Goal: Find specific page/section: Find specific page/section

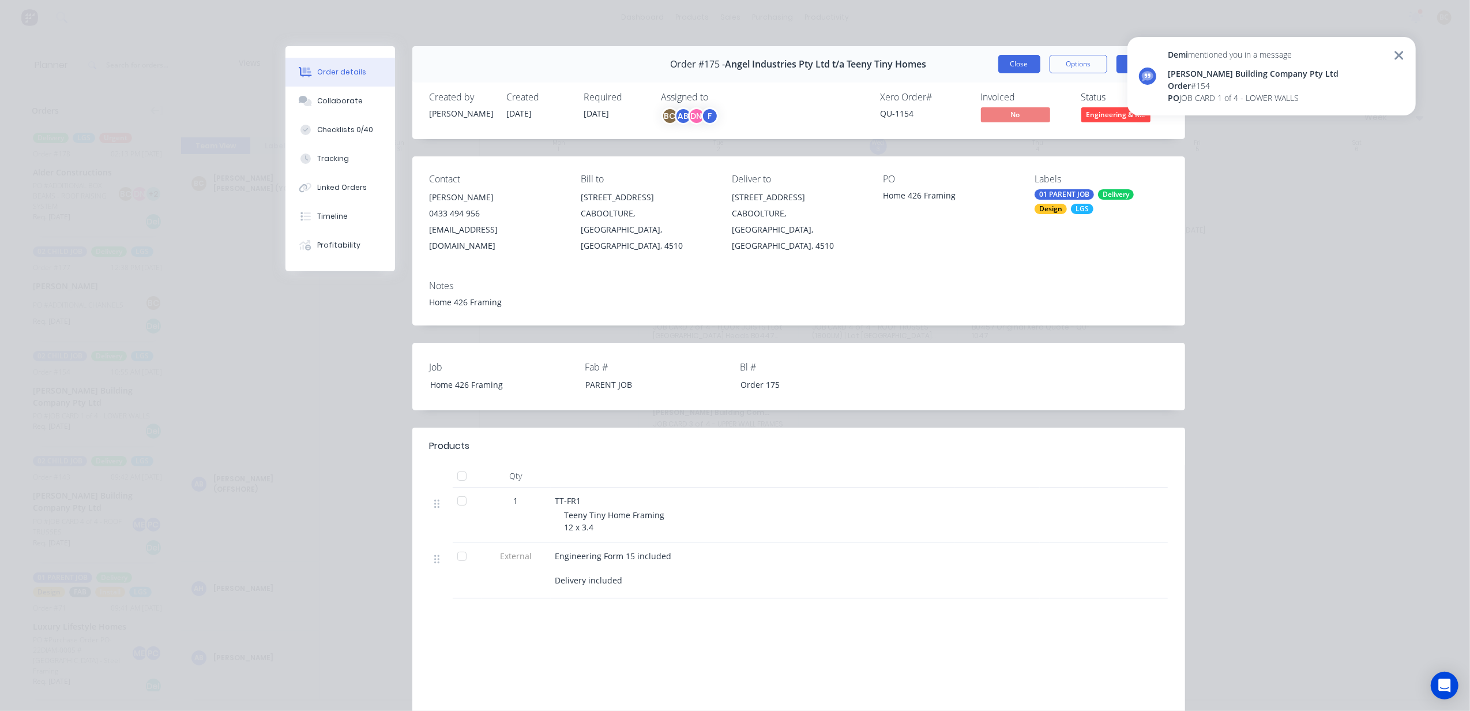
click at [1008, 66] on button "Close" at bounding box center [1020, 64] width 42 height 18
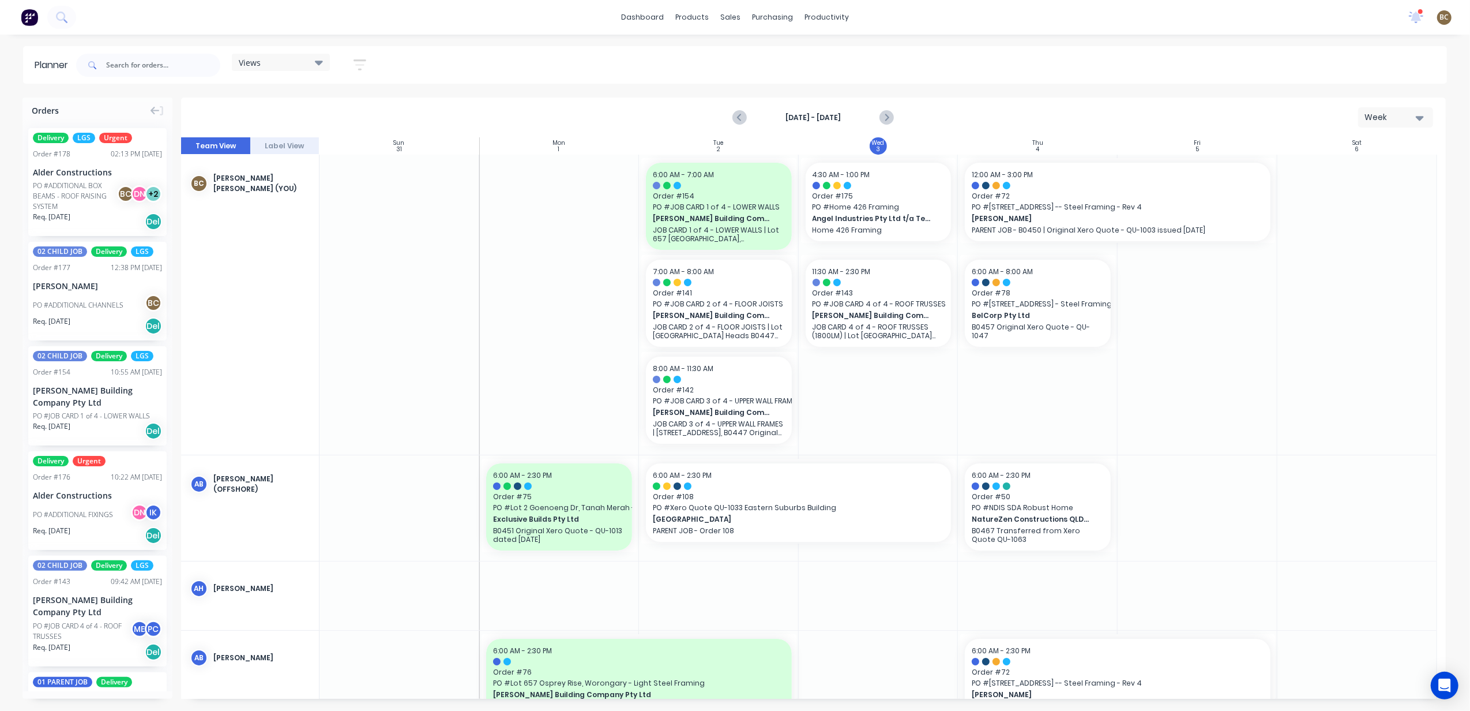
click at [1220, 421] on div at bounding box center [1198, 305] width 160 height 300
click at [841, 102] on div "Delivery Scheduling" at bounding box center [866, 101] width 72 height 10
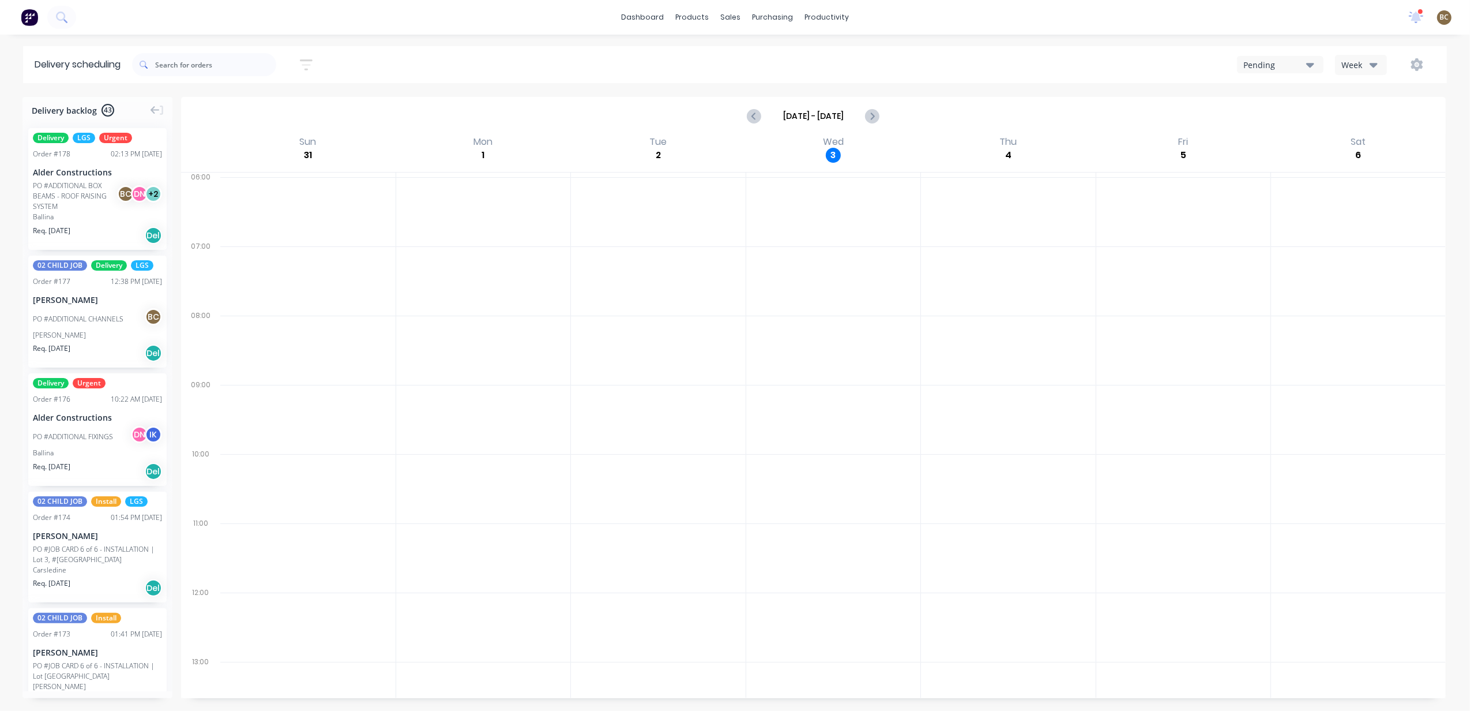
click at [1336, 70] on button "Week" at bounding box center [1361, 65] width 52 height 20
click at [851, 47] on link "Workflow" at bounding box center [872, 54] width 153 height 23
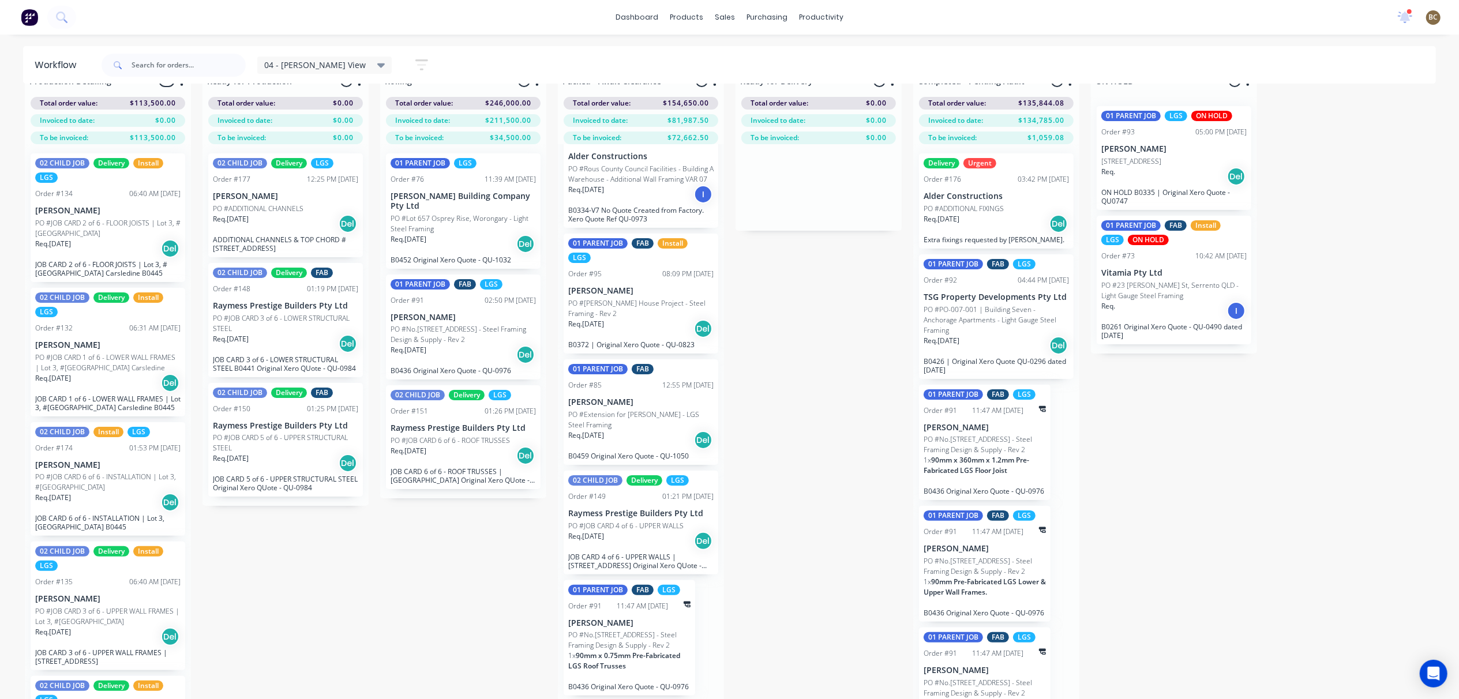
scroll to position [48, 0]
